Goal: Find specific page/section: Find specific page/section

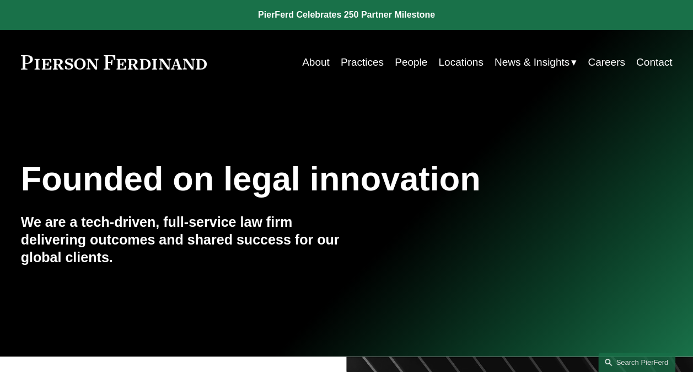
click at [637, 363] on link "Search this site" at bounding box center [637, 362] width 77 height 19
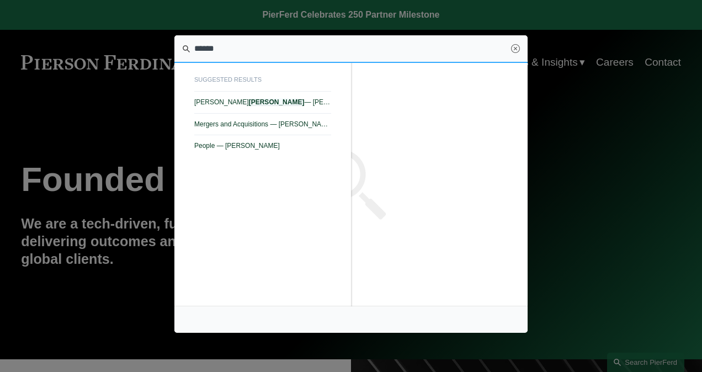
click at [231, 105] on span "Jeremy R. Cnudde — Pierson Ferdinand LLP" at bounding box center [262, 102] width 137 height 8
type input "******"
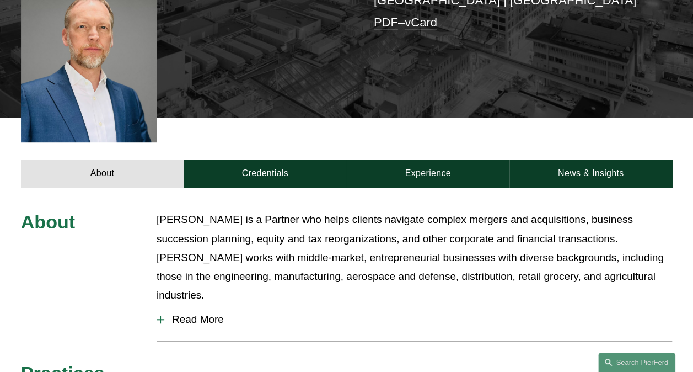
scroll to position [331, 0]
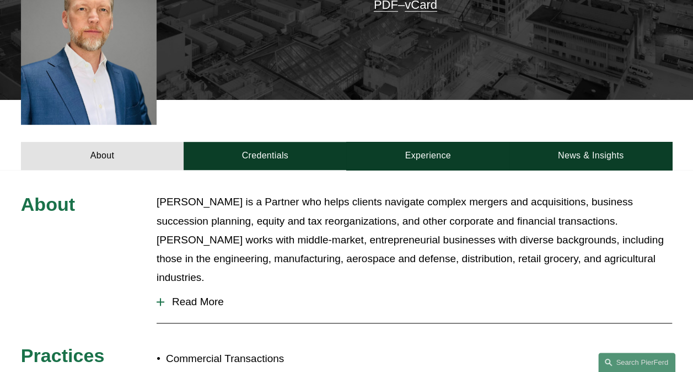
click at [195, 296] on span "Read More" at bounding box center [418, 302] width 508 height 12
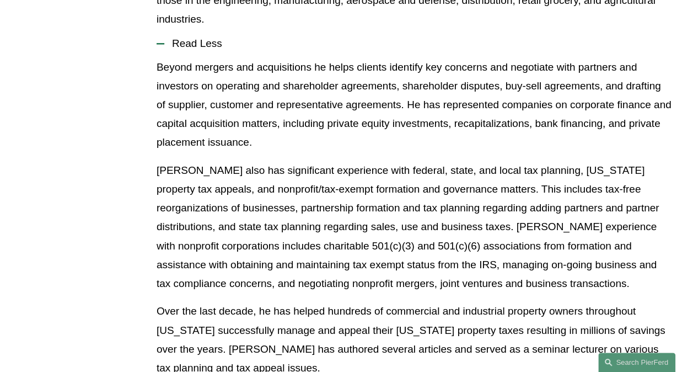
scroll to position [607, 0]
